Goal: Navigation & Orientation: Find specific page/section

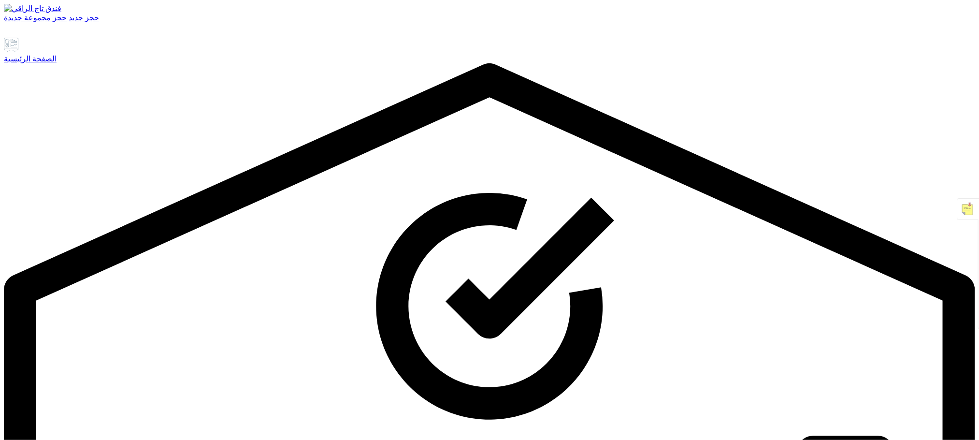
click at [57, 63] on font "الصفحة الرئيسية" at bounding box center [30, 59] width 53 height 8
click at [74, 63] on div "الصفحة الرئيسية" at bounding box center [490, 58] width 972 height 9
click at [57, 63] on font "الصفحة الرئيسية" at bounding box center [30, 59] width 53 height 8
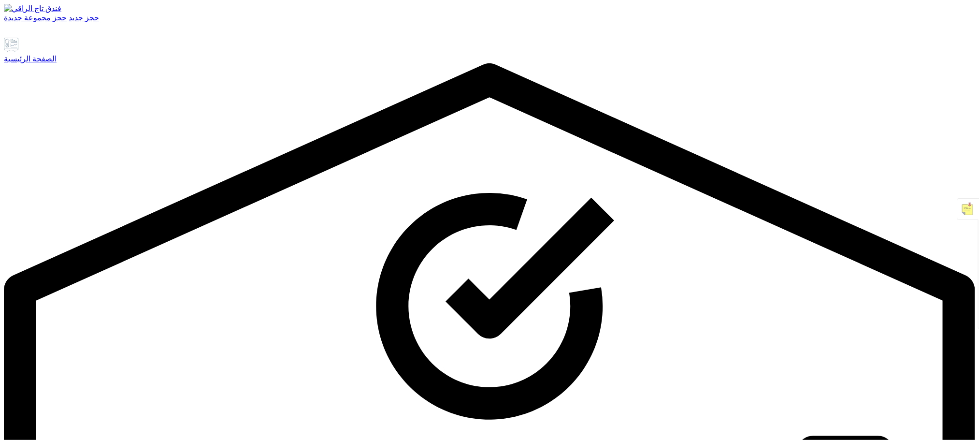
click at [57, 63] on font "الصفحة الرئيسية" at bounding box center [30, 59] width 53 height 8
